Goal: Communication & Community: Share content

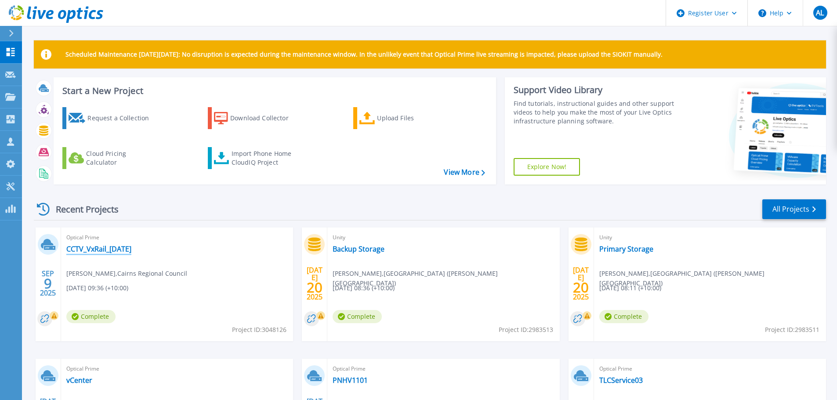
click at [127, 250] on link "CCTV_VxRail_[DATE]" at bounding box center [98, 249] width 65 height 9
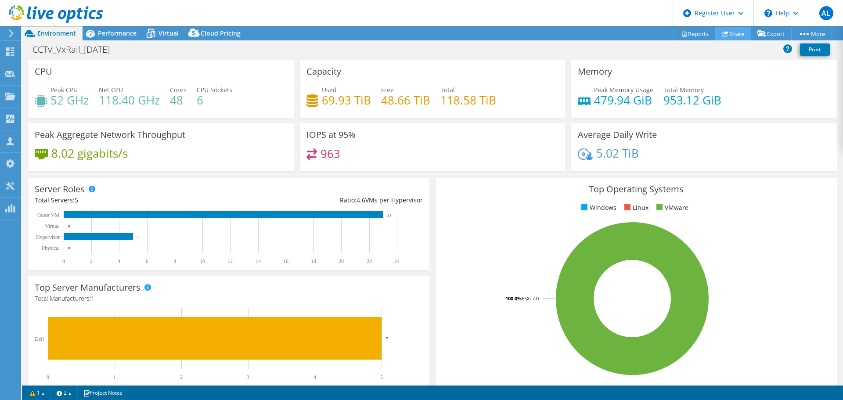
click at [734, 33] on link "Share" at bounding box center [734, 34] width 36 height 14
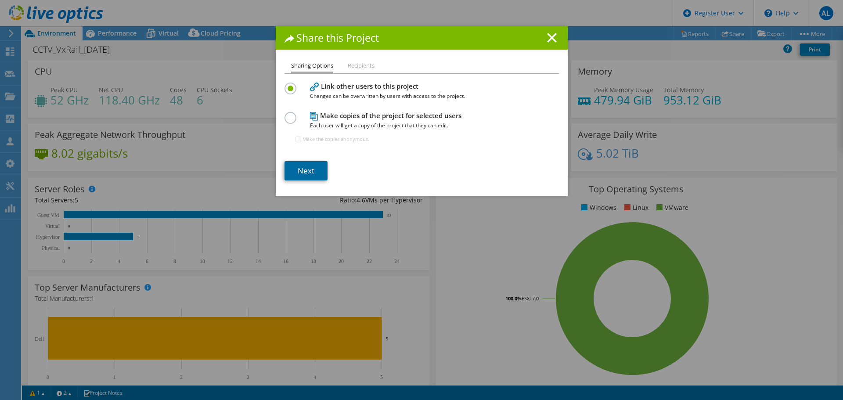
click at [310, 166] on link "Next" at bounding box center [306, 170] width 43 height 19
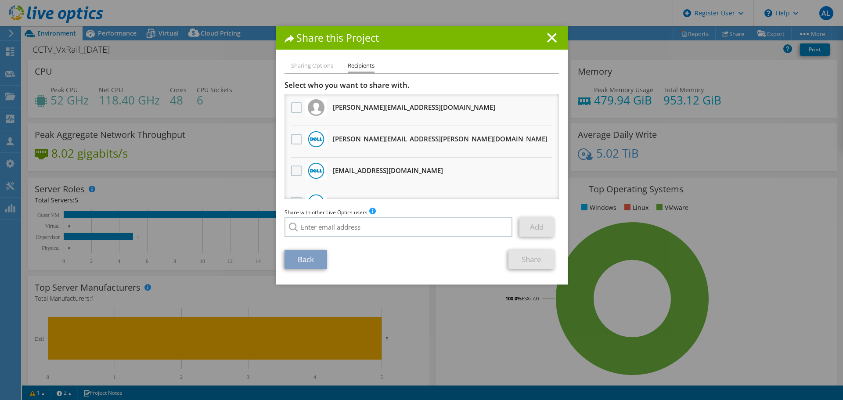
click at [293, 170] on label at bounding box center [297, 171] width 13 height 11
click at [0, 0] on input "checkbox" at bounding box center [0, 0] width 0 height 0
click at [295, 140] on label at bounding box center [297, 139] width 13 height 11
click at [0, 0] on input "checkbox" at bounding box center [0, 0] width 0 height 0
click at [525, 261] on link "Share" at bounding box center [532, 259] width 46 height 19
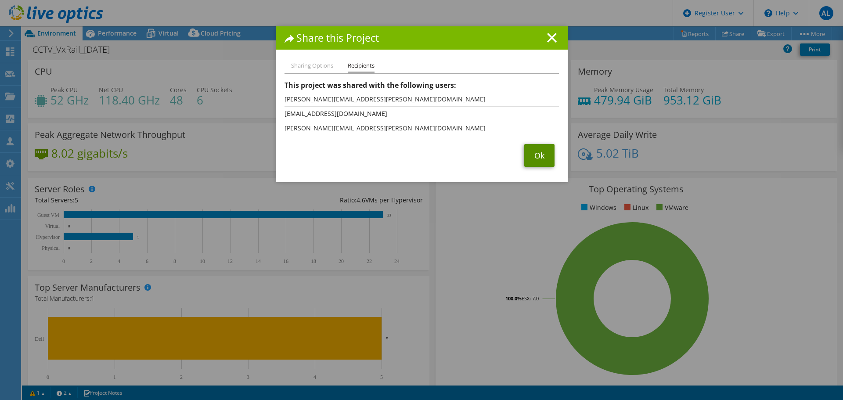
click at [536, 160] on link "Ok" at bounding box center [539, 155] width 30 height 23
